Goal: Find specific page/section: Find specific page/section

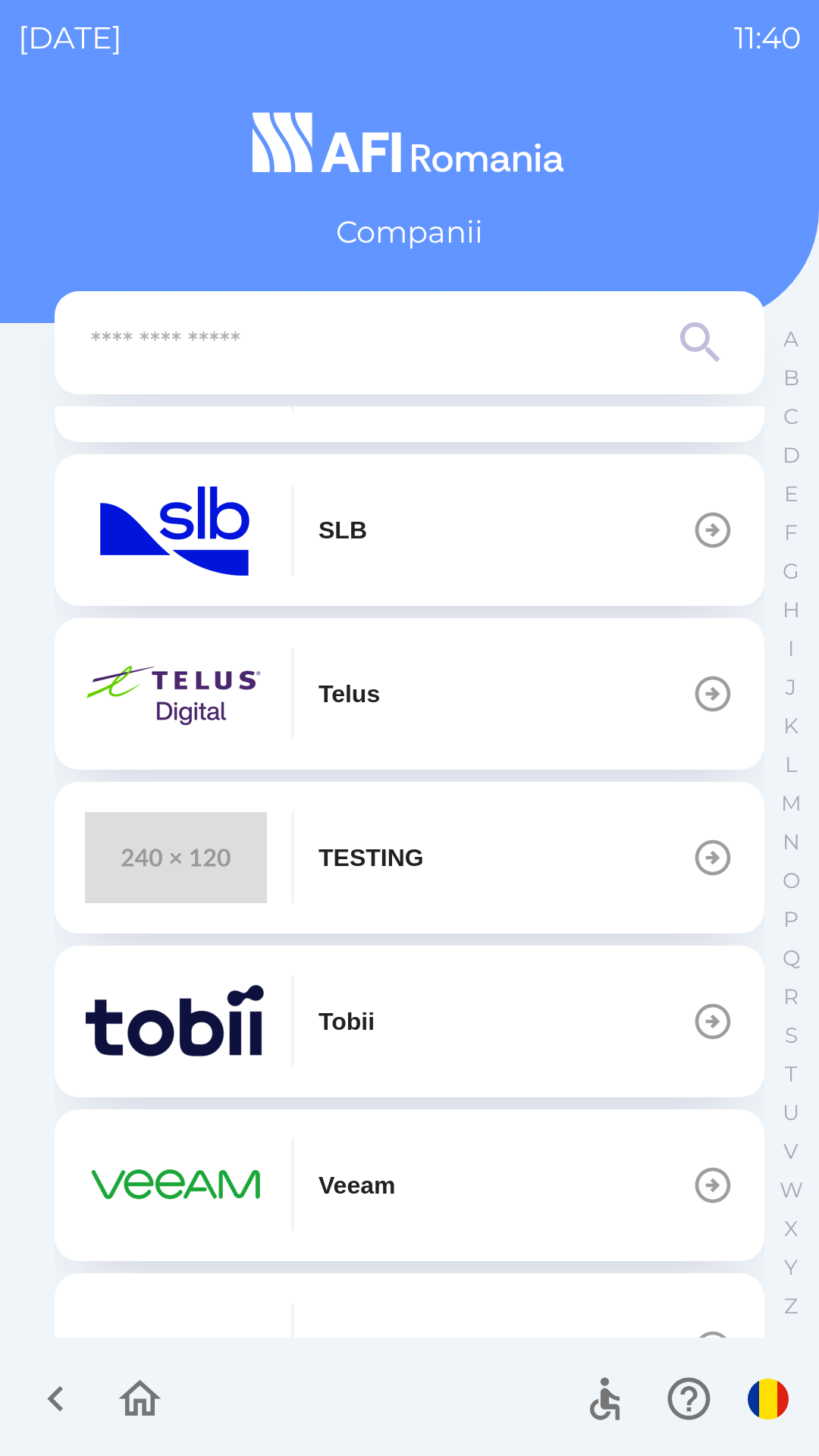
scroll to position [610, 0]
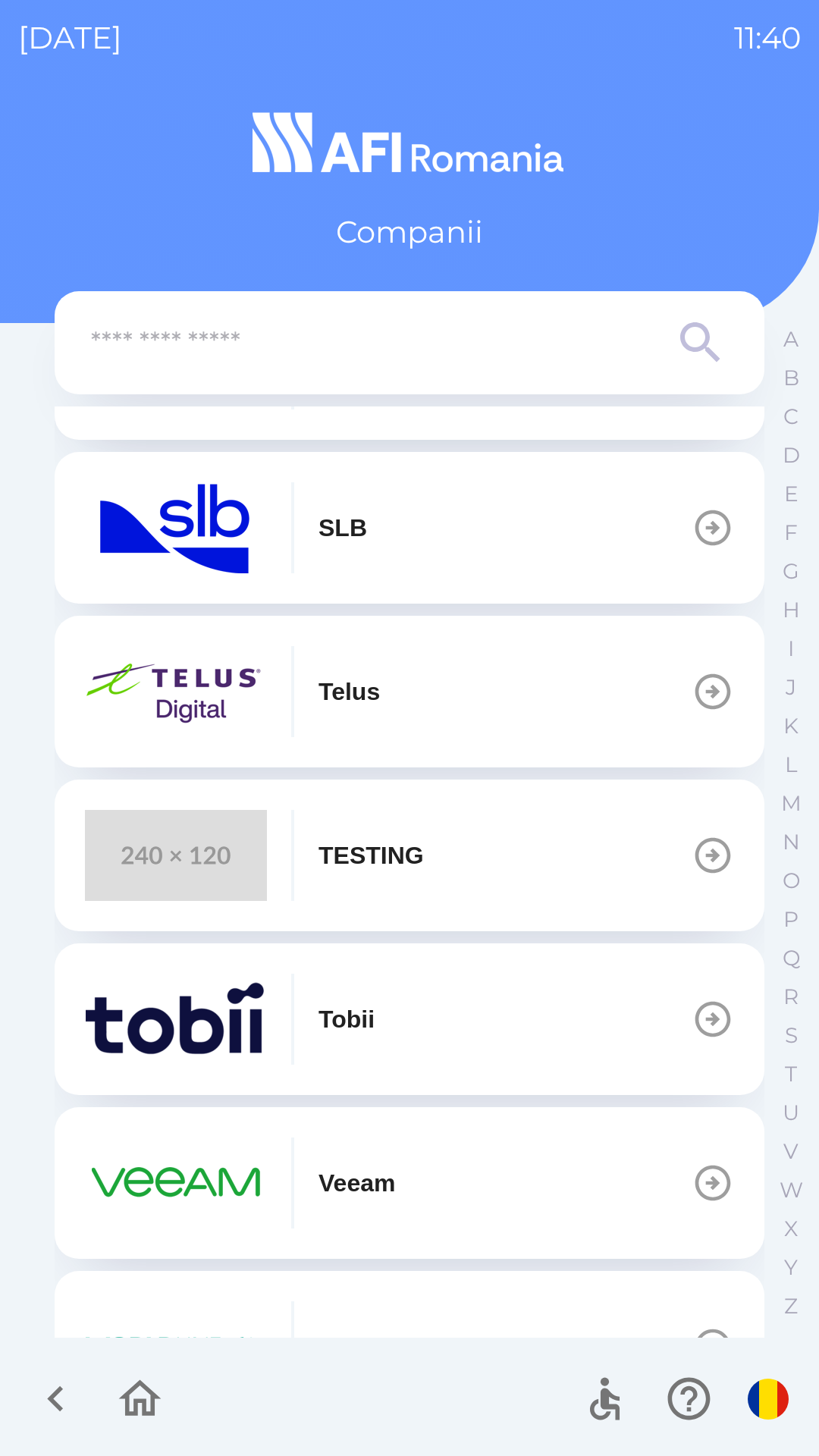
click at [525, 1179] on button "Veeam" at bounding box center [409, 1183] width 709 height 152
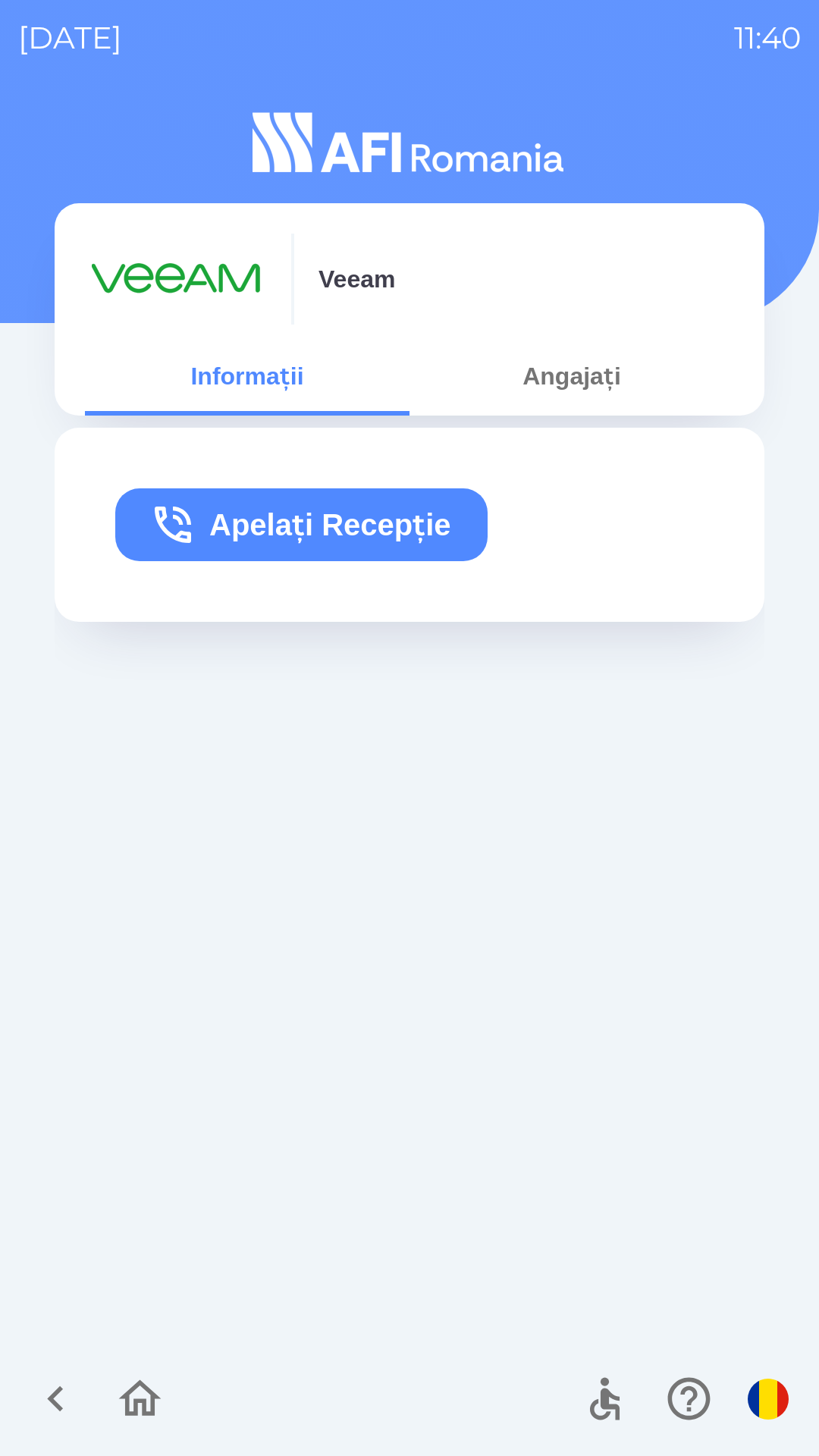
click at [587, 389] on button "Angajați" at bounding box center [572, 375] width 325 height 54
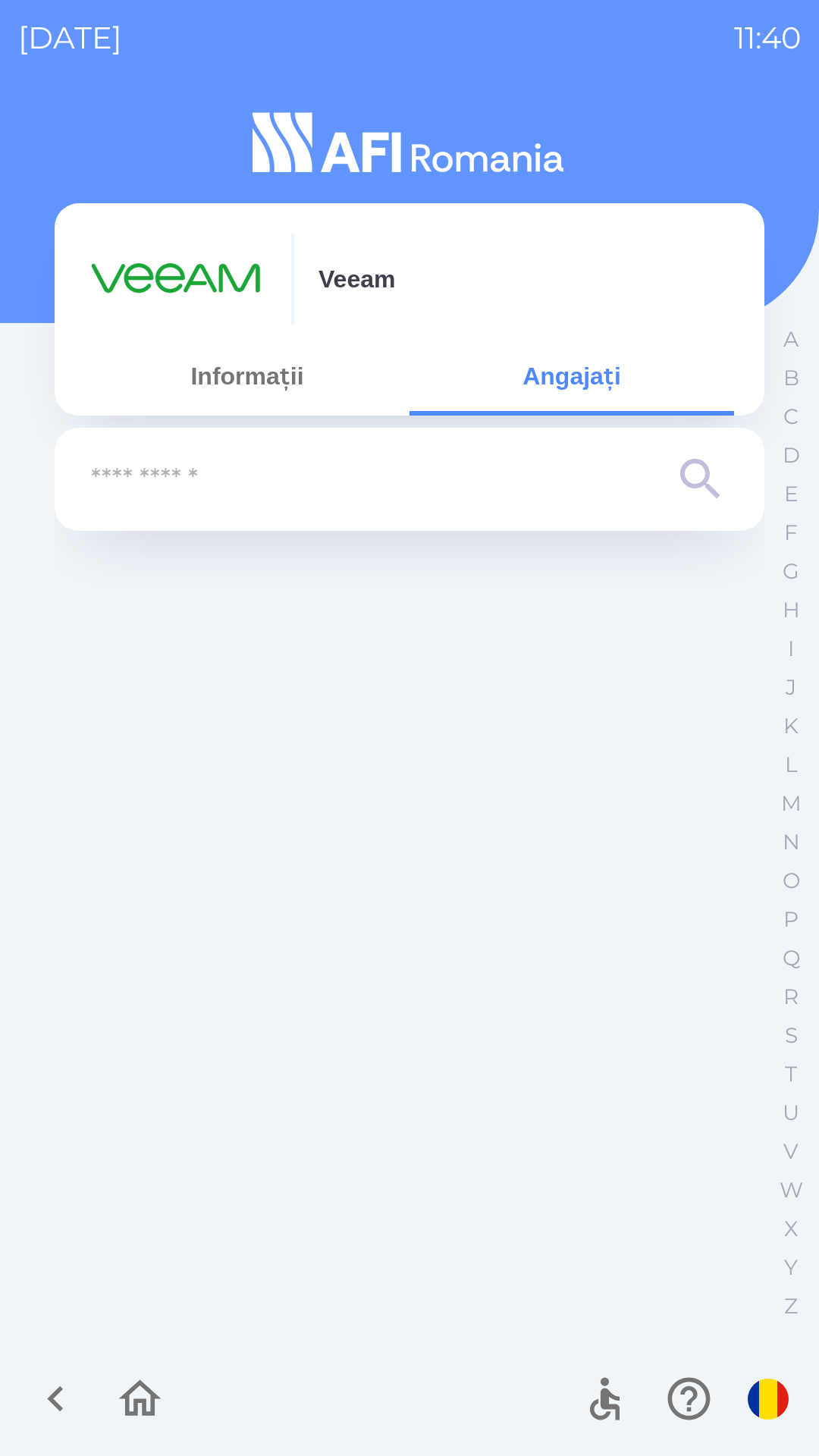
click at [364, 464] on input "text" at bounding box center [379, 480] width 576 height 41
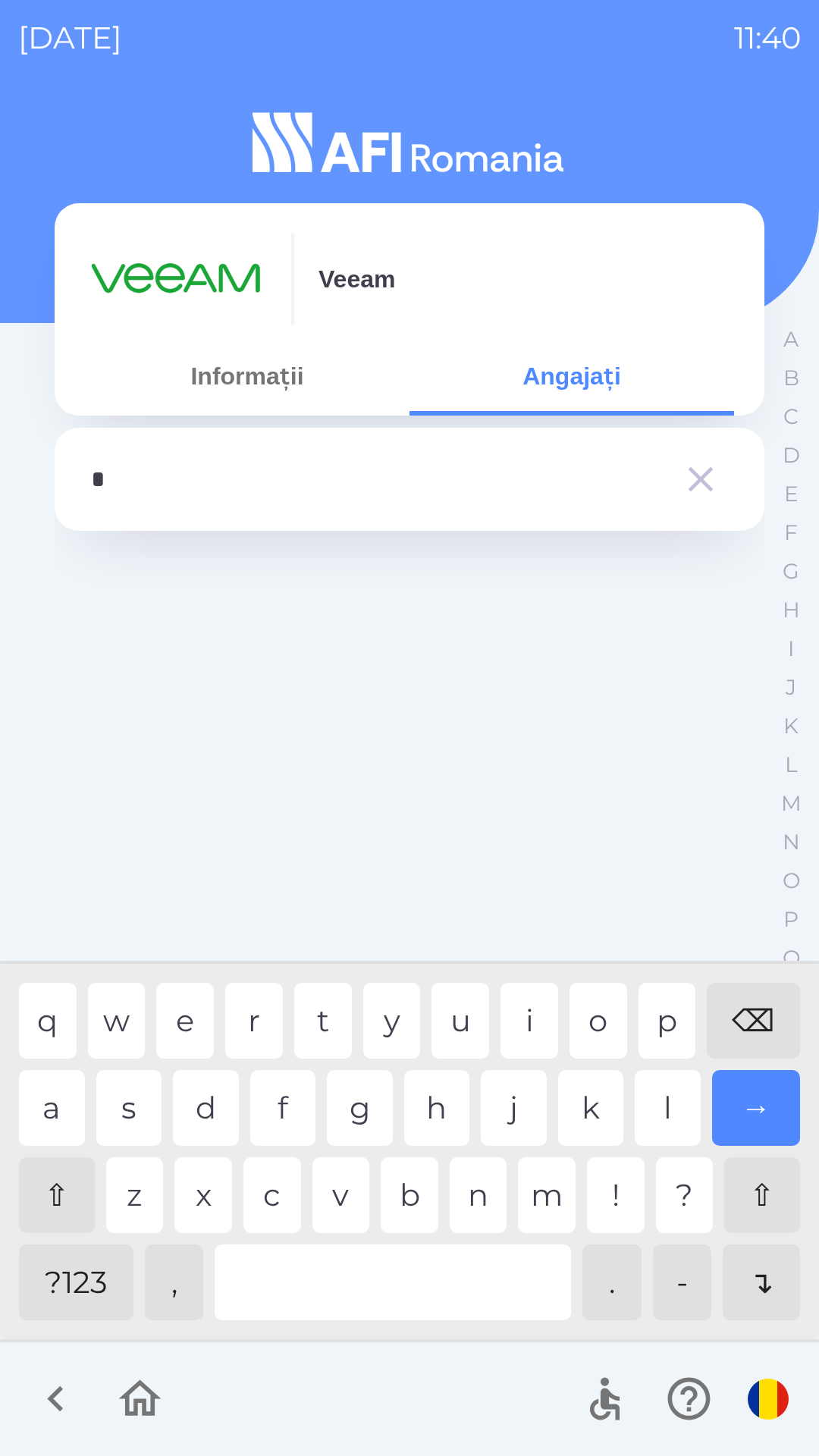
click at [432, 1116] on div "h" at bounding box center [437, 1107] width 66 height 76
click at [460, 1008] on div "u" at bounding box center [460, 1020] width 57 height 76
click at [752, 1021] on div "⌫" at bounding box center [753, 1020] width 93 height 76
type input "*"
click at [752, 1008] on div "⌫" at bounding box center [753, 1020] width 93 height 76
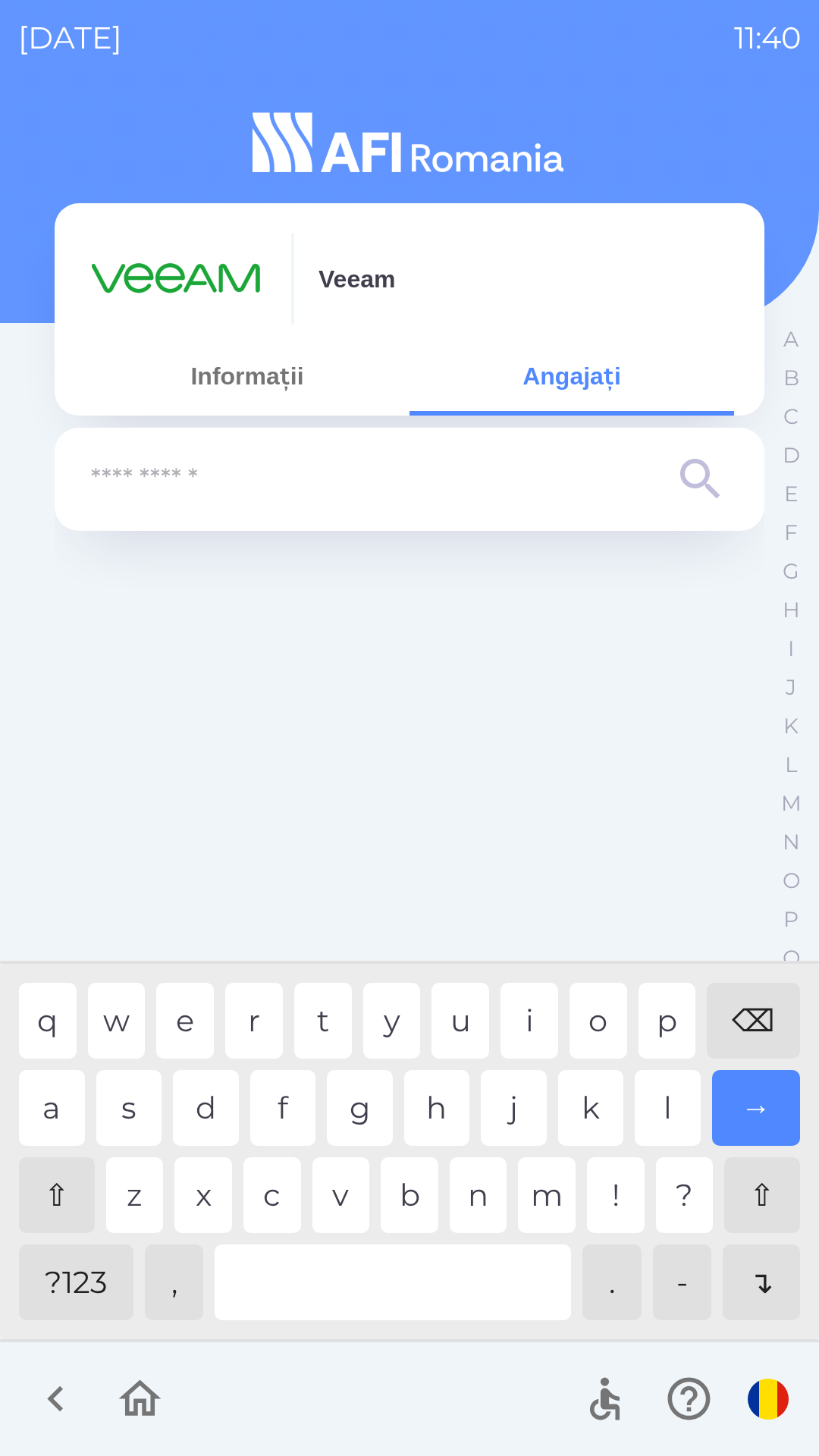
click at [743, 1010] on div "⌫" at bounding box center [753, 1020] width 93 height 76
